Goal: Task Accomplishment & Management: Manage account settings

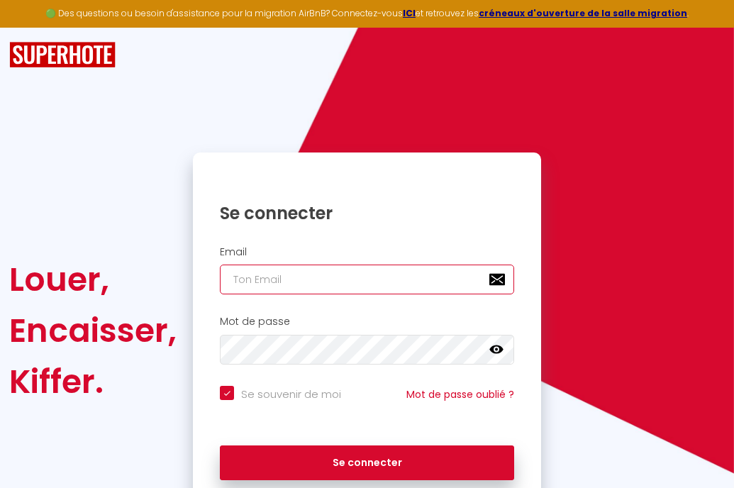
click at [362, 272] on input "email" at bounding box center [367, 279] width 294 height 30
type input "b"
checkbox input "true"
type input "bl"
checkbox input "true"
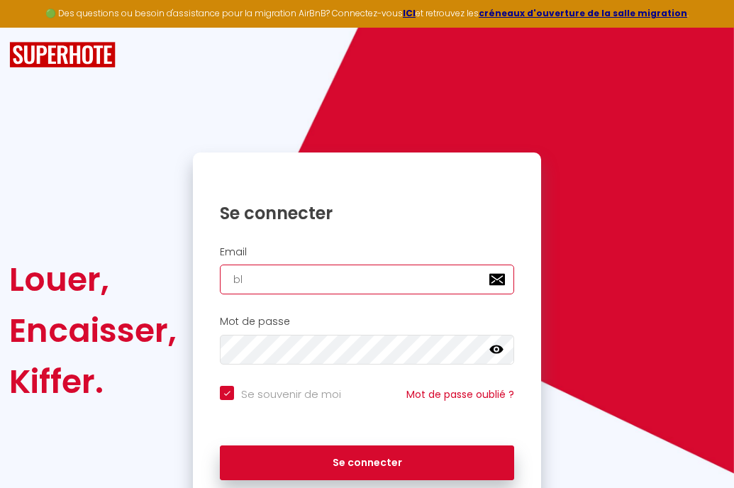
type input "blo"
checkbox input "true"
type input "blow"
checkbox input "true"
type input "blowr"
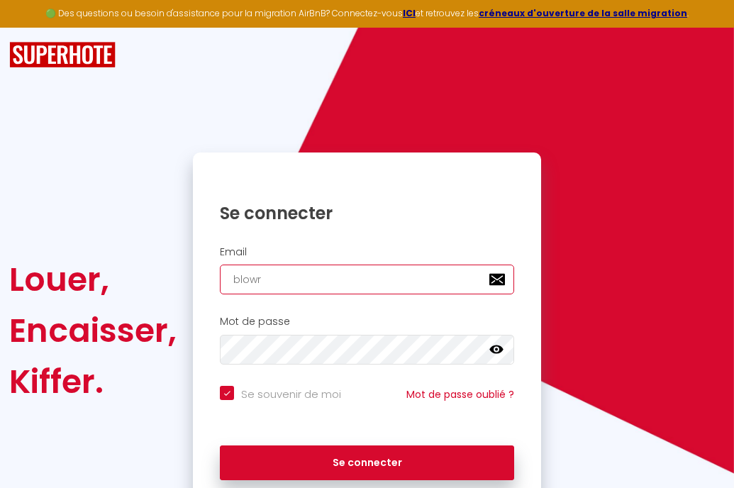
checkbox input "true"
type input "blowre"
checkbox input "true"
type input "blowres"
checkbox input "true"
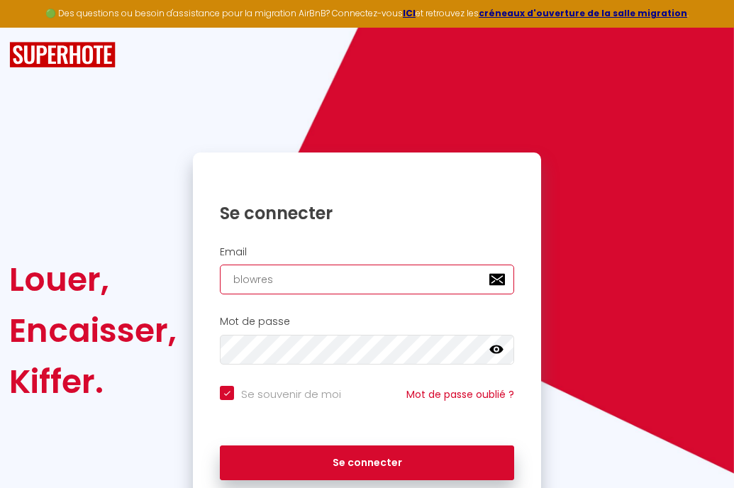
type input "blowresi"
checkbox input "true"
type input "blowresid"
checkbox input "true"
type input "blowreside"
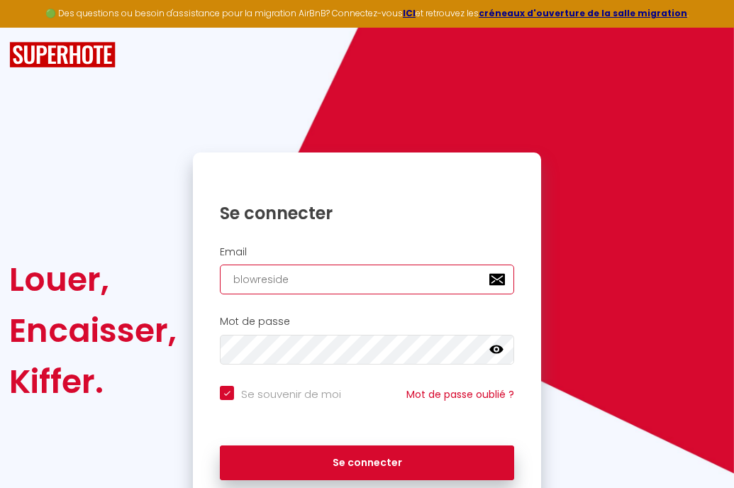
checkbox input "true"
type input "blowresiden"
checkbox input "true"
type input "blowresidenc"
checkbox input "true"
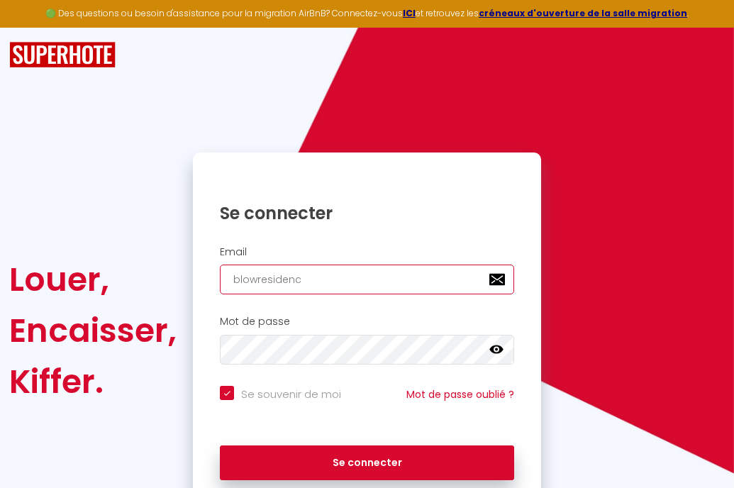
type input "blowresidence"
checkbox input "true"
type input "blowresidences"
checkbox input "true"
type input "blowresidences@"
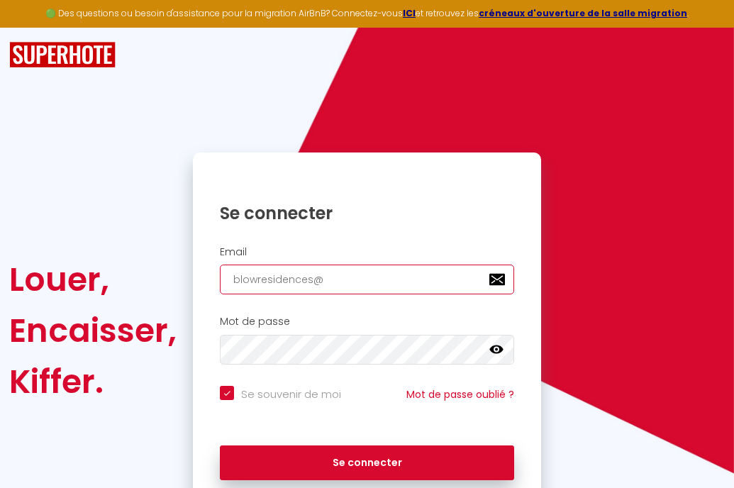
checkbox input "true"
type input "blowresidences@g"
checkbox input "true"
type input "blowresidences@gm"
checkbox input "true"
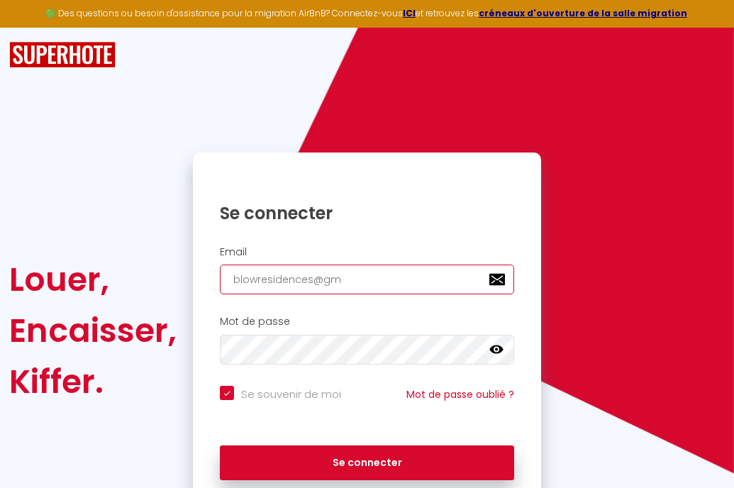
type input "blowresidences@gma"
checkbox input "true"
type input "blowresidences@gmai"
checkbox input "true"
type input "[EMAIL_ADDRESS]"
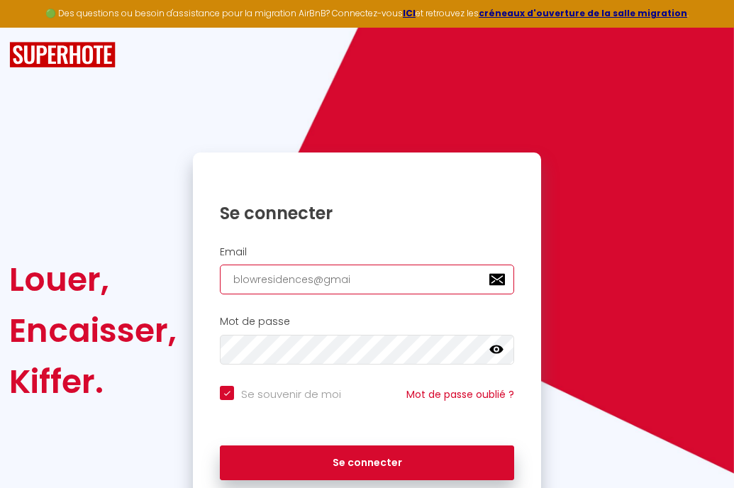
checkbox input "true"
type input "[EMAIL_ADDRESS]>"
checkbox input "true"
type input "[EMAIL_ADDRESS]>."
checkbox input "true"
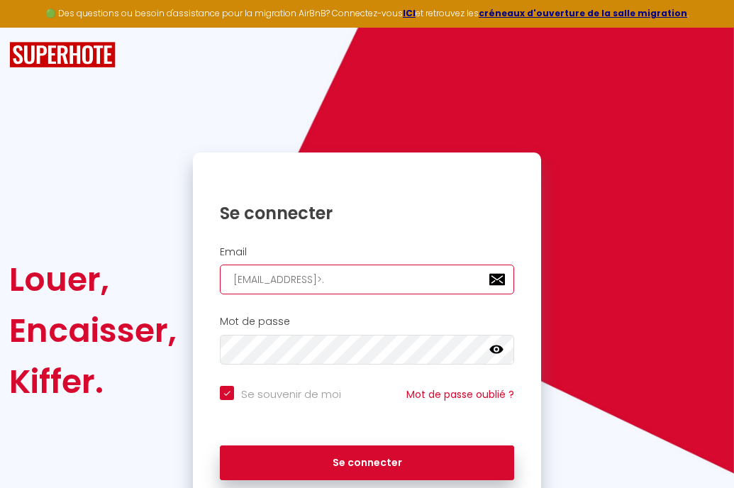
type input "[EMAIL_ADDRESS]>.c"
checkbox input "true"
type input "[EMAIL_ADDRESS]>.co"
checkbox input "true"
type input "[EMAIL_ADDRESS]>.com"
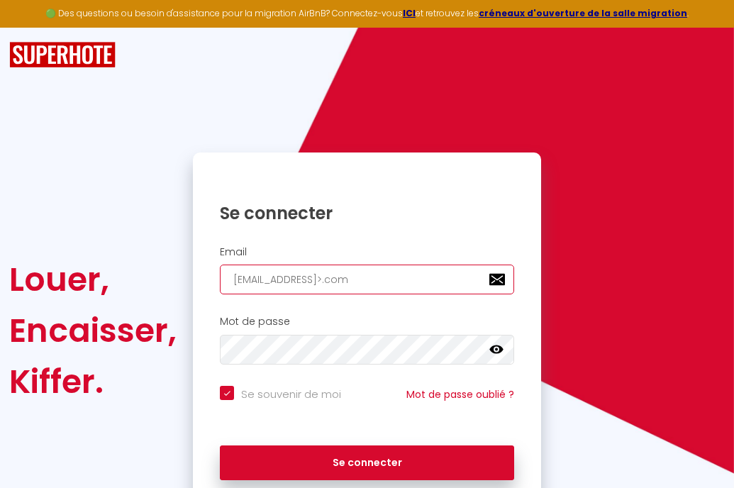
checkbox input "true"
click at [352, 282] on input "blowresidences@gmail>.com" at bounding box center [367, 279] width 294 height 30
type input "[EMAIL_ADDRESS][DOMAIN_NAME]"
checkbox input "true"
type input "[EMAIL_ADDRESS][DOMAIN_NAME]"
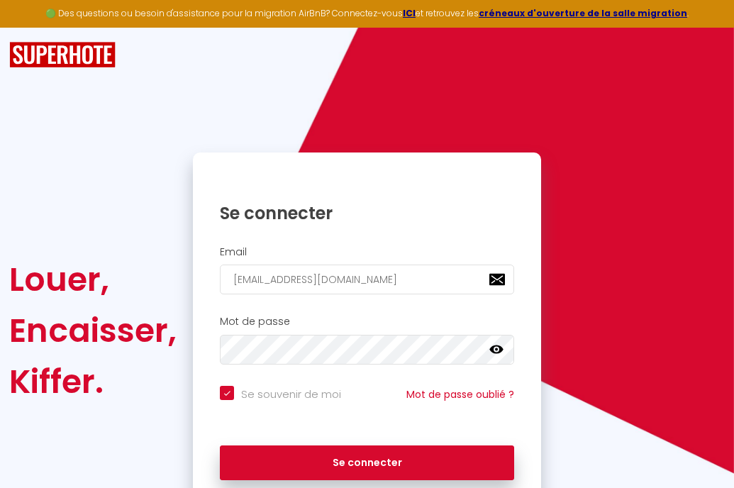
click at [503, 348] on icon at bounding box center [496, 349] width 14 height 14
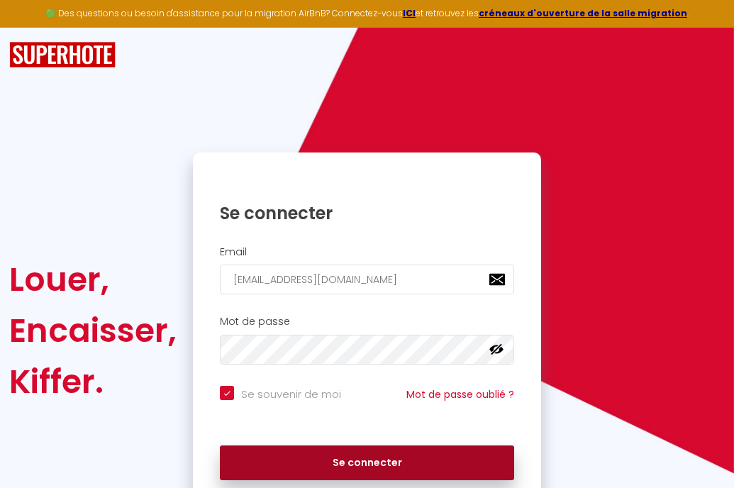
click at [421, 455] on button "Se connecter" at bounding box center [367, 462] width 294 height 35
checkbox input "true"
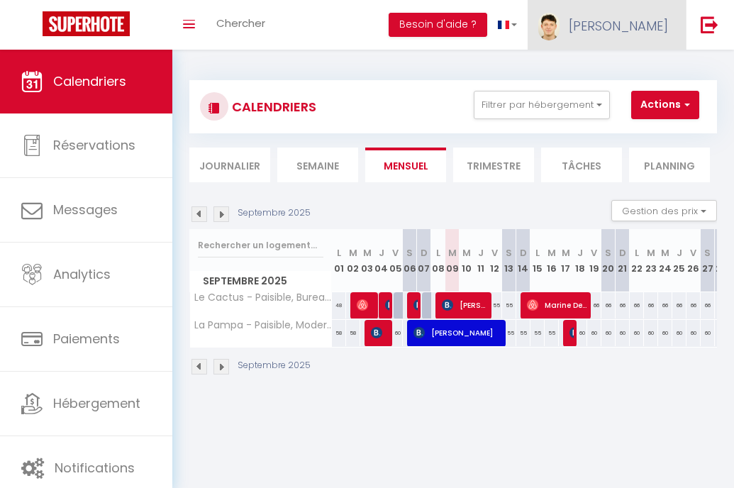
click at [637, 29] on link "[PERSON_NAME]" at bounding box center [606, 25] width 158 height 50
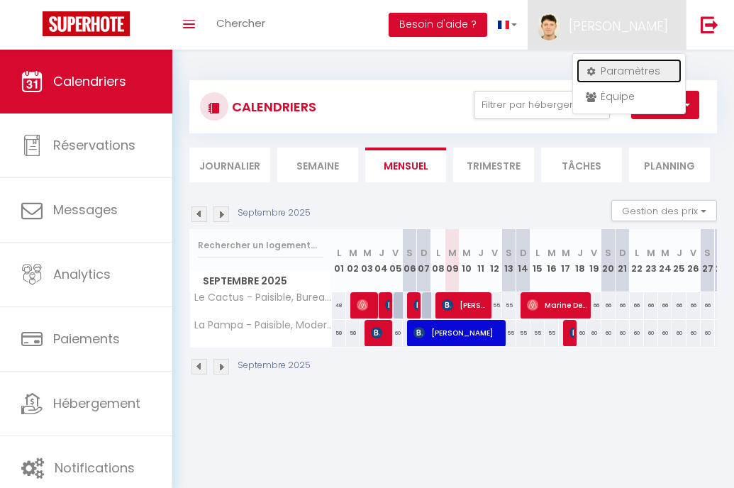
click at [621, 72] on link "Paramètres" at bounding box center [628, 71] width 105 height 24
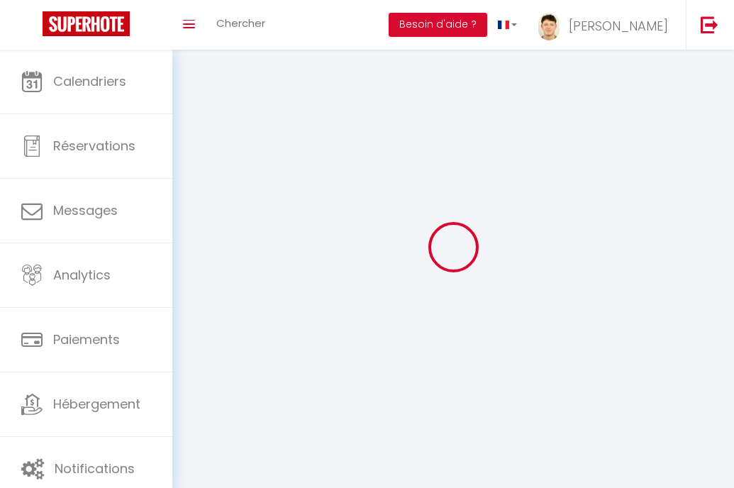
select select "fr"
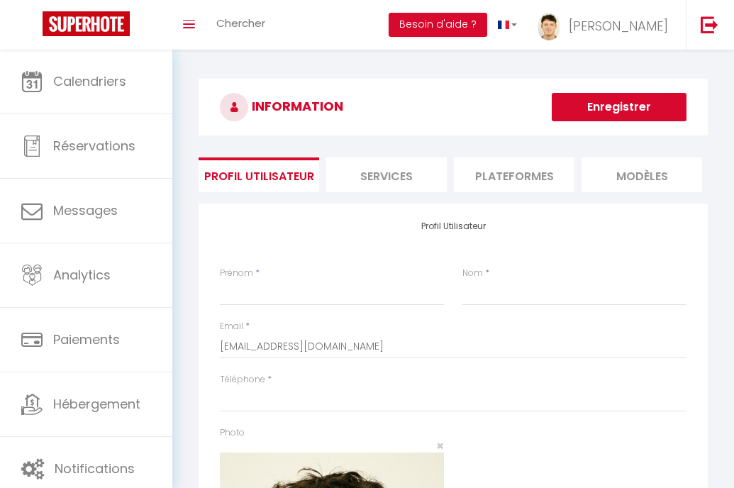
type input "[PERSON_NAME]"
type input "Blow"
type input "0618640981"
type input "[STREET_ADDRESS]"
type input "22600"
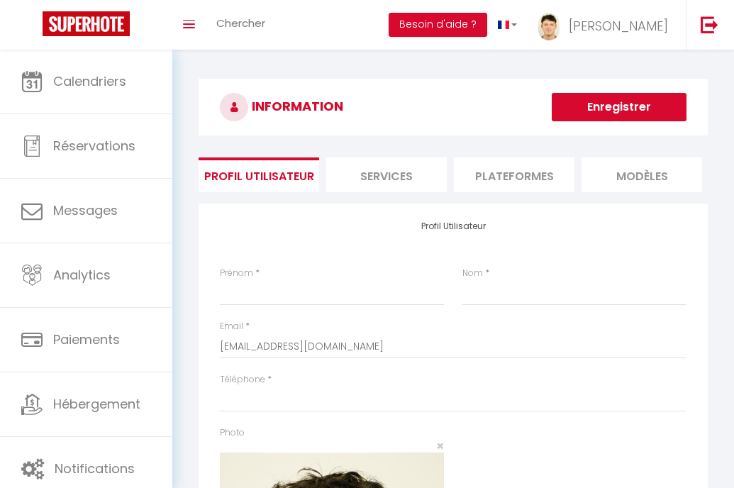
type input "Loudéac"
select select "1"
select select "28"
type input "qIrqGyRo6pWi1Z4yEPGdO82wI"
type input "PBW0VmUTpEKW9Ve5lDBZVlMqm"
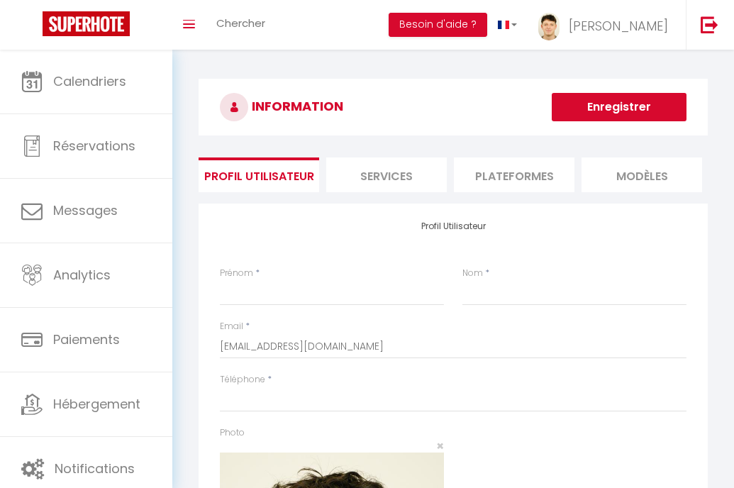
type input "[URL][DOMAIN_NAME]"
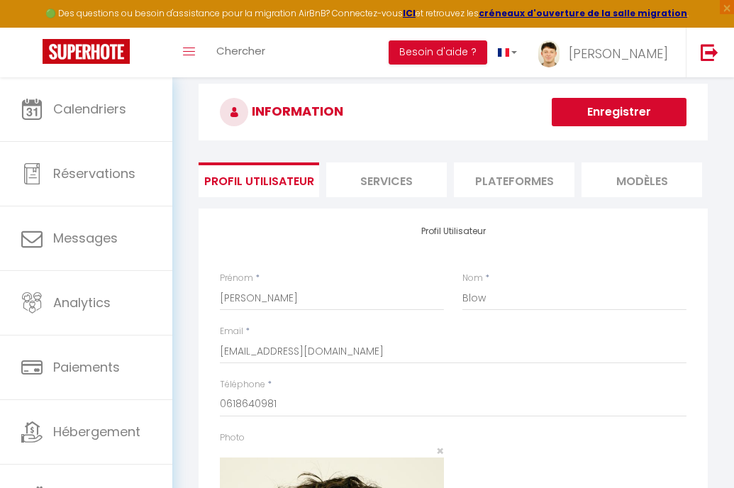
scroll to position [11, 0]
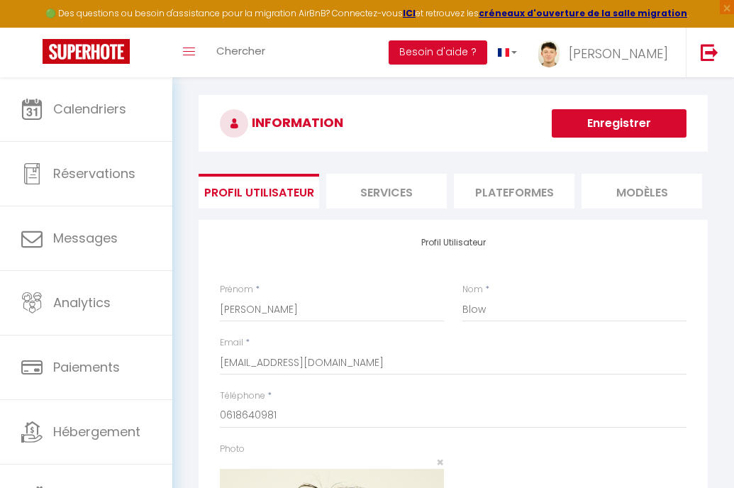
click at [493, 191] on li "Plateformes" at bounding box center [514, 191] width 121 height 35
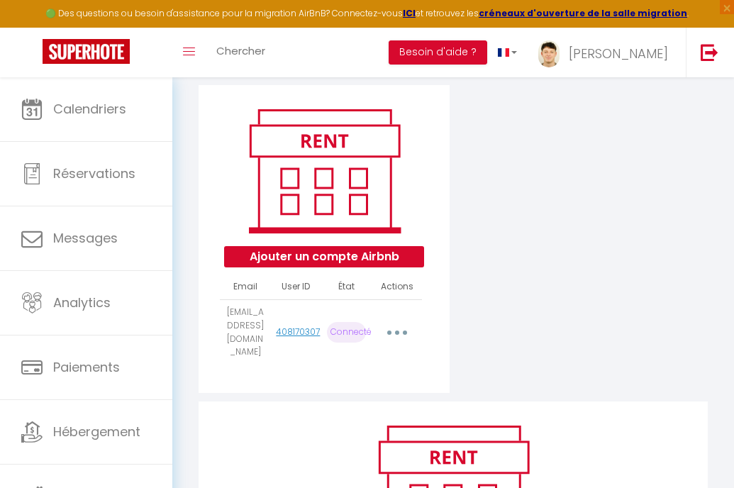
scroll to position [150, 0]
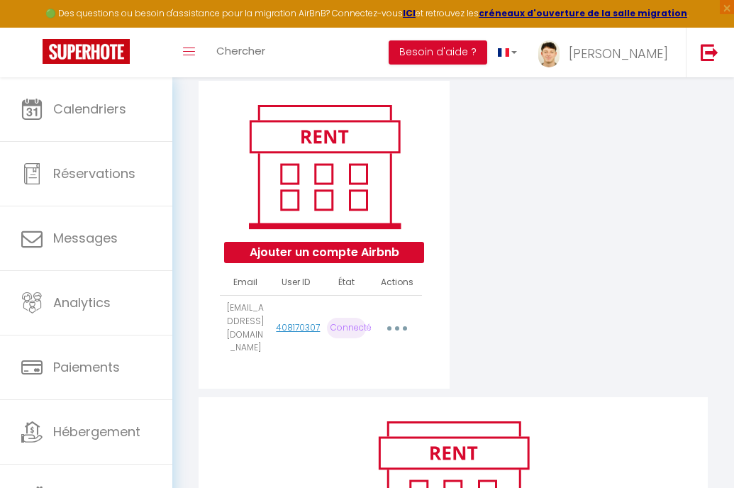
click at [393, 325] on button "button" at bounding box center [397, 328] width 38 height 27
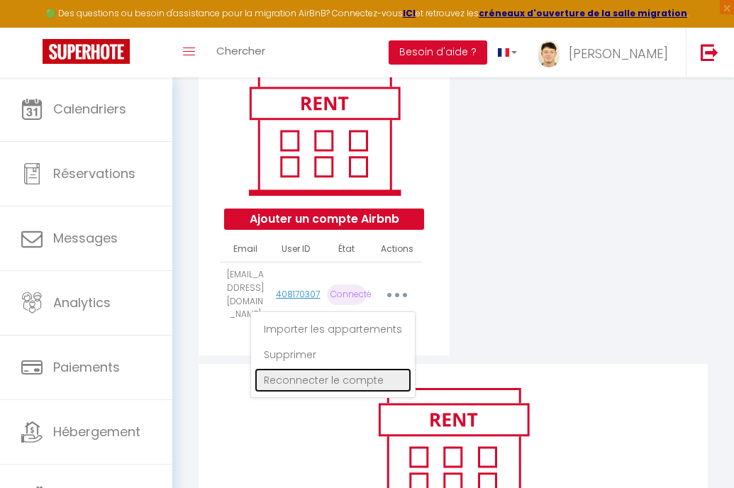
click at [360, 370] on link "Reconnecter le compte" at bounding box center [333, 380] width 157 height 24
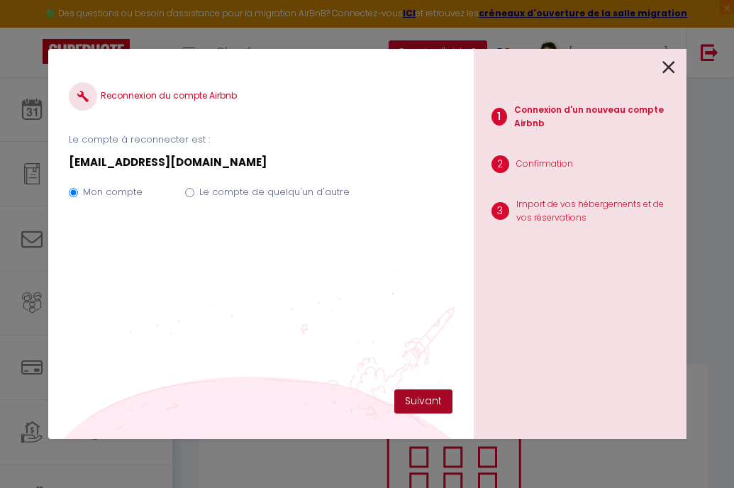
click at [416, 398] on button "Suivant" at bounding box center [423, 401] width 58 height 24
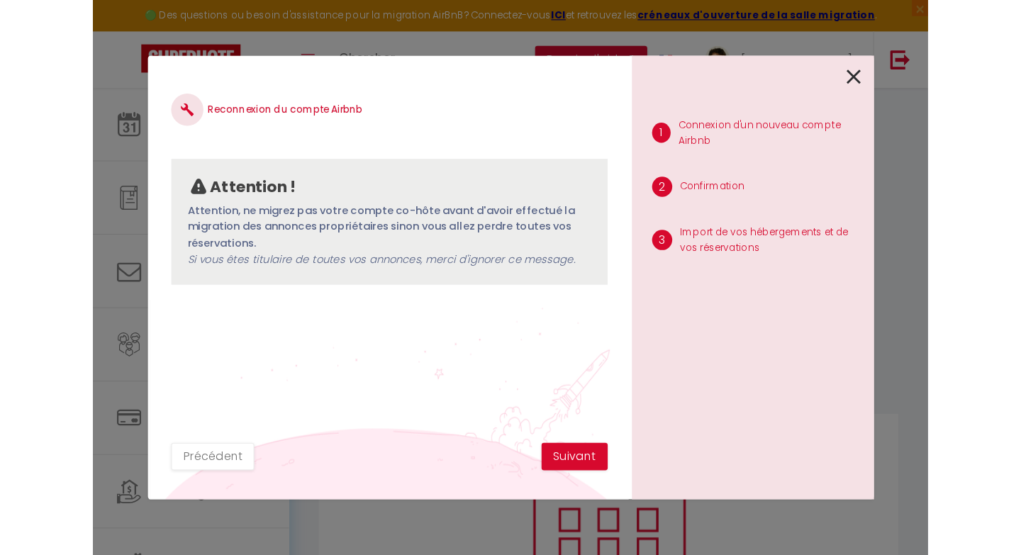
scroll to position [77, 0]
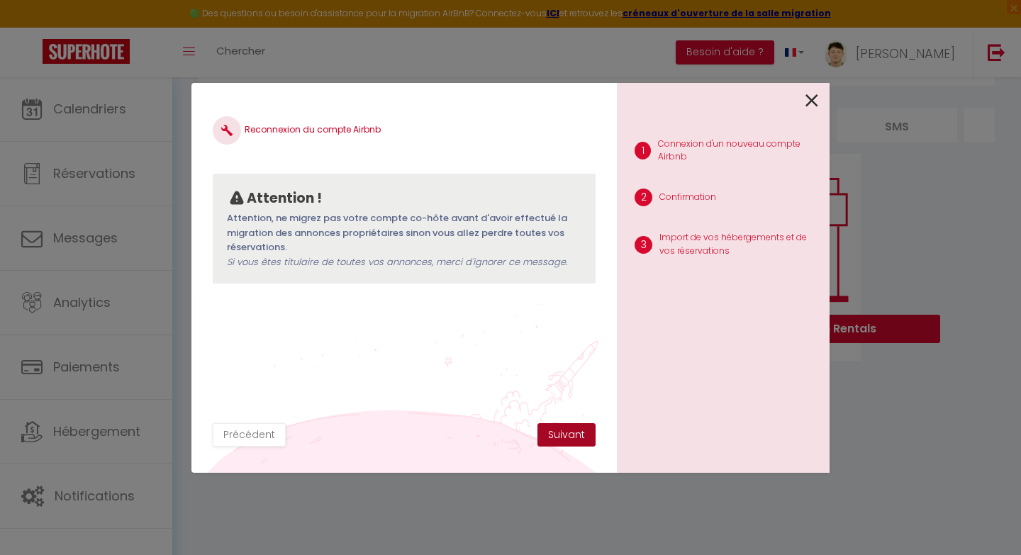
click at [556, 430] on button "Suivant" at bounding box center [566, 435] width 58 height 24
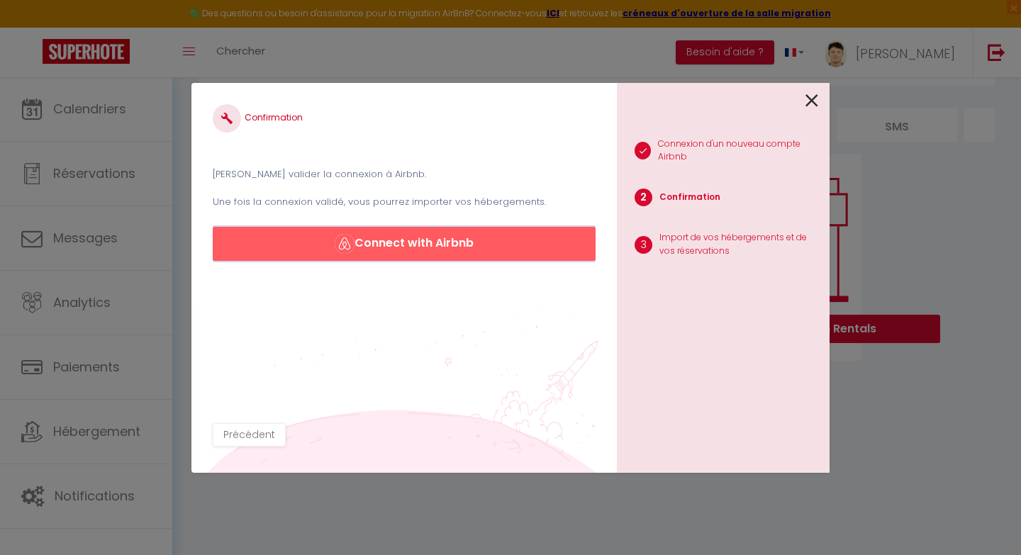
click at [380, 249] on button "Connect with Airbnb" at bounding box center [404, 244] width 383 height 34
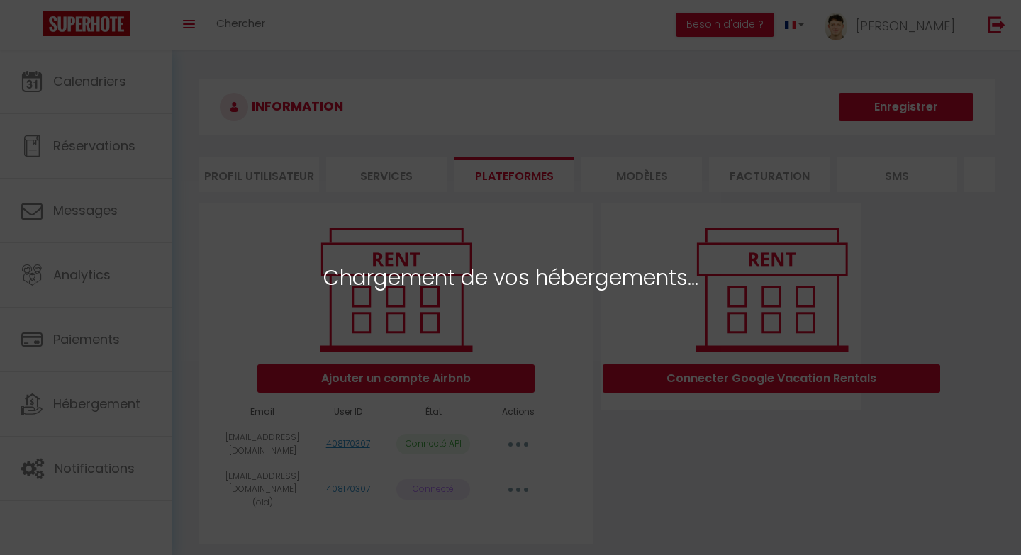
select select "46861"
select select "46862"
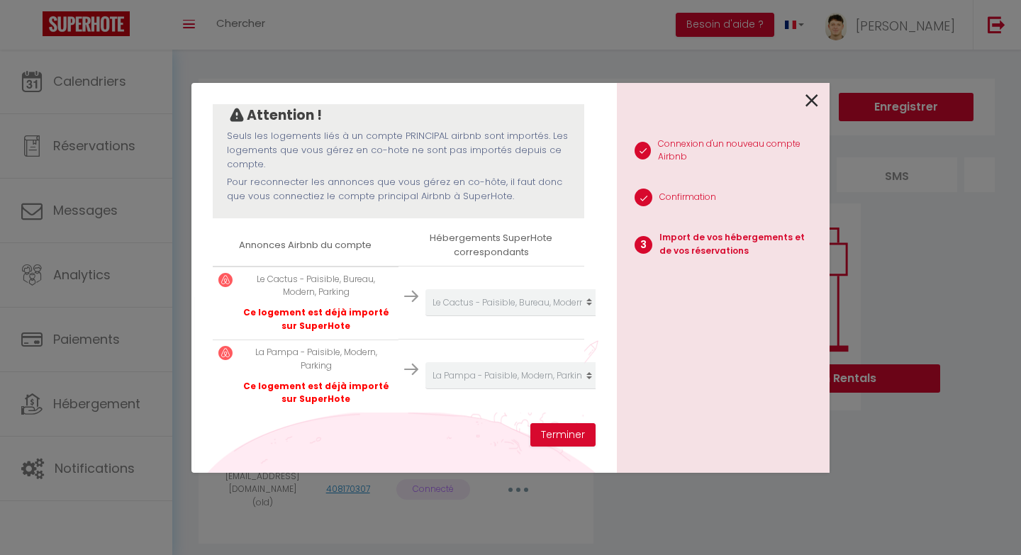
scroll to position [129, 4]
click at [572, 436] on button "Terminer" at bounding box center [562, 435] width 65 height 24
